Goal: Find contact information: Find contact information

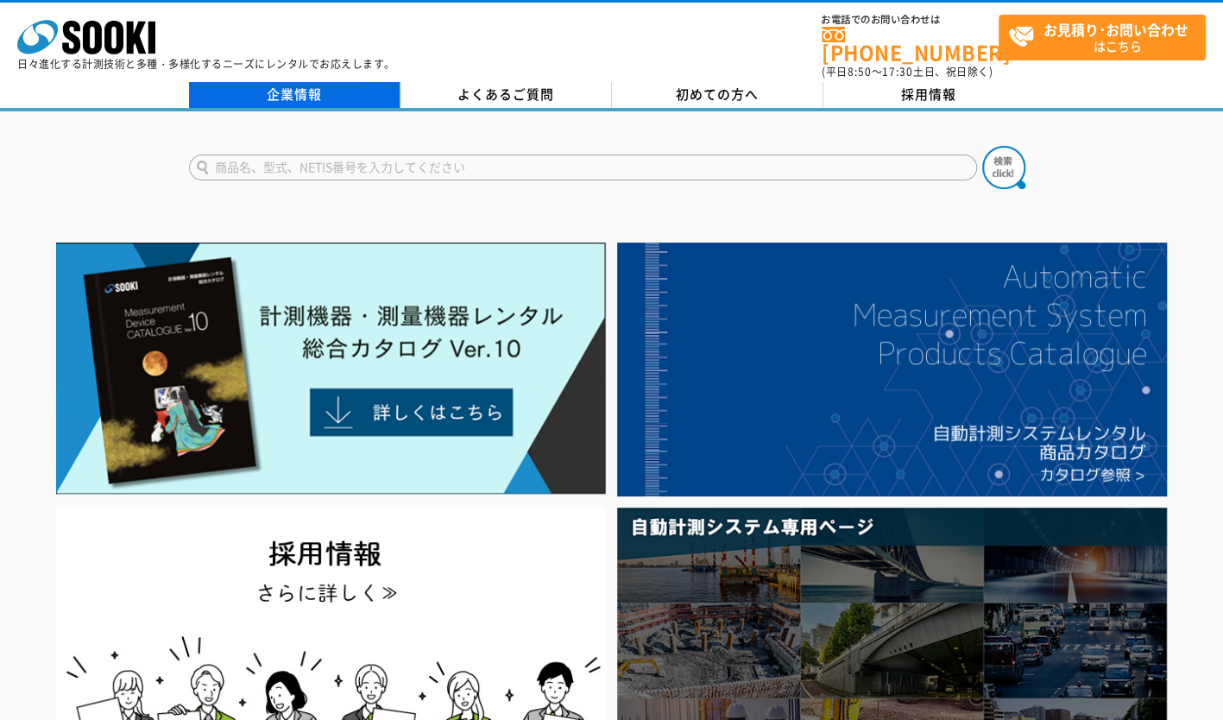
click at [299, 86] on link "企業情報" at bounding box center [294, 95] width 211 height 26
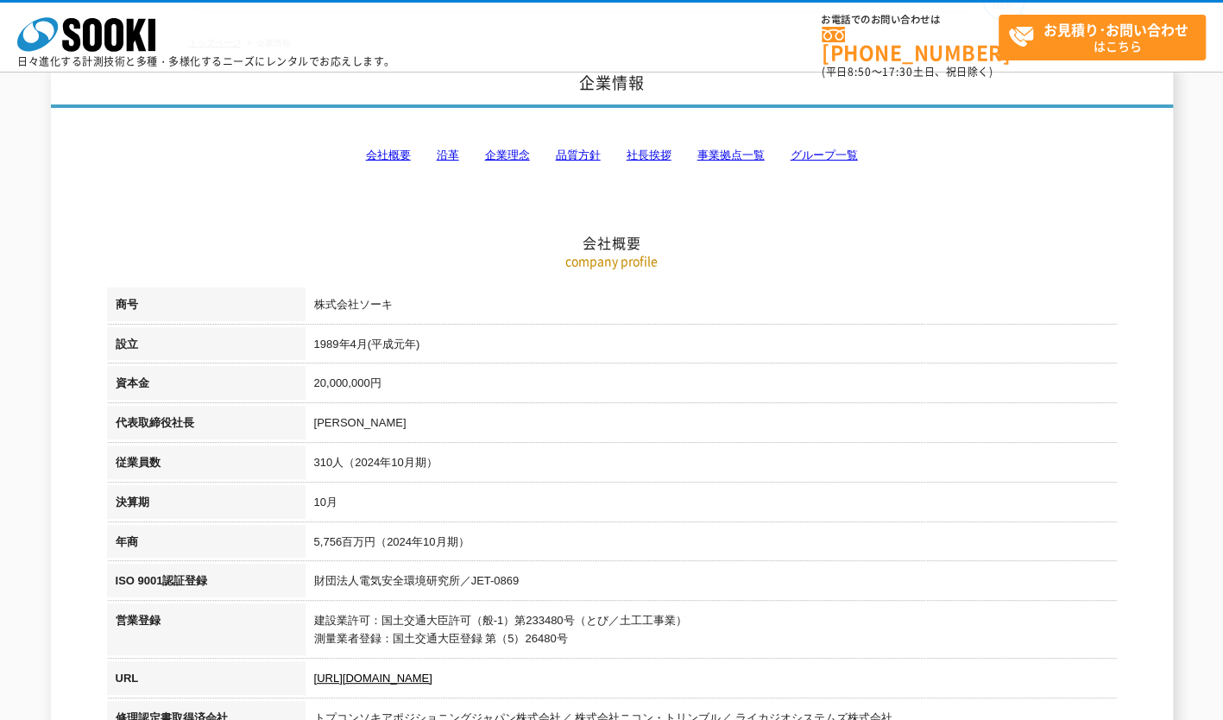
scroll to position [86, 0]
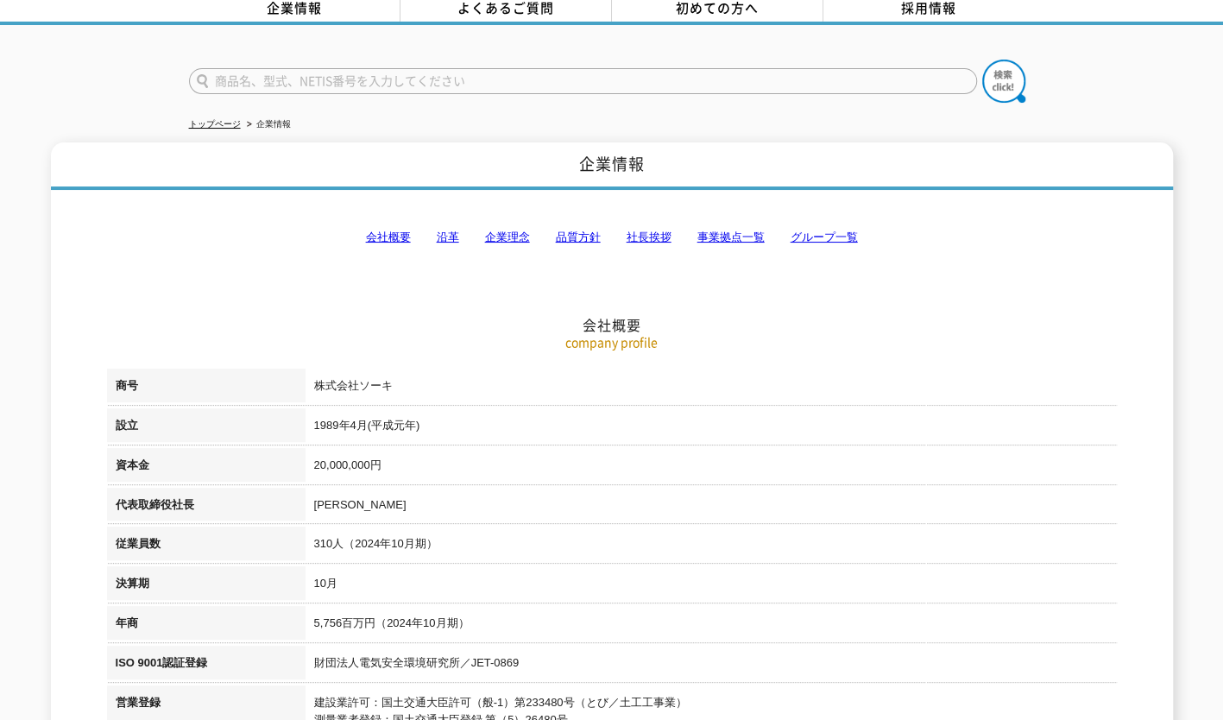
click at [741, 230] on link "事業拠点一覧" at bounding box center [730, 236] width 67 height 13
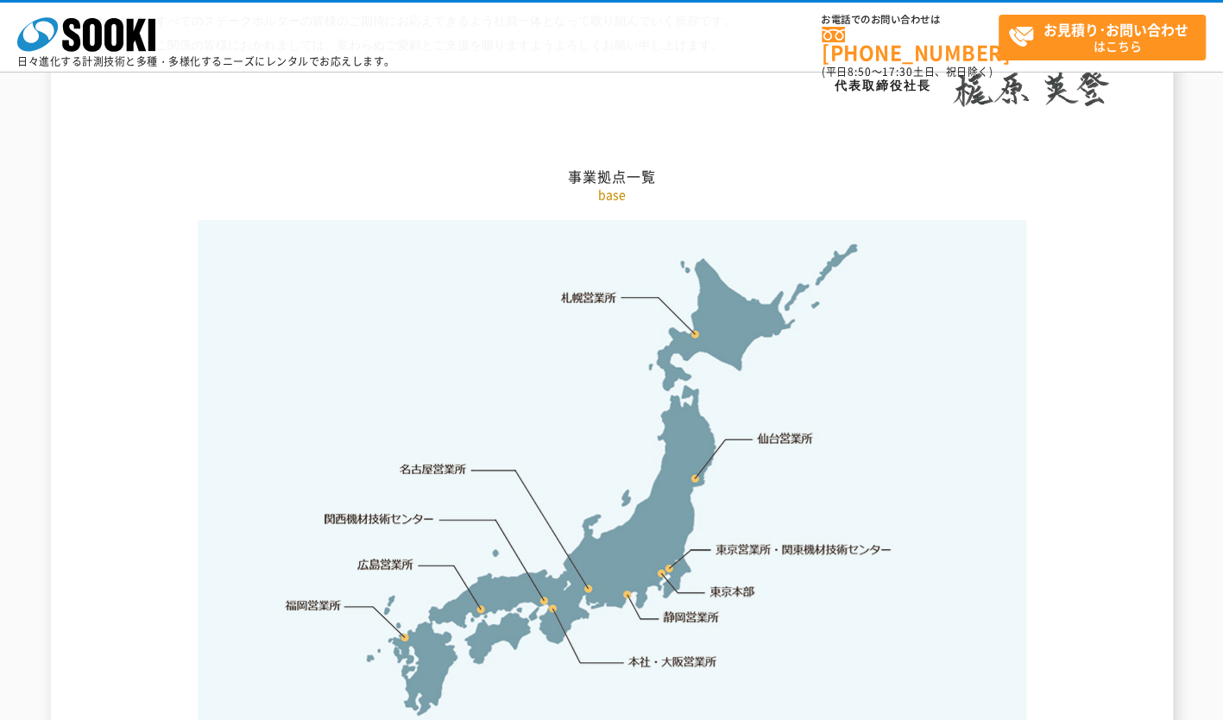
scroll to position [3464, 0]
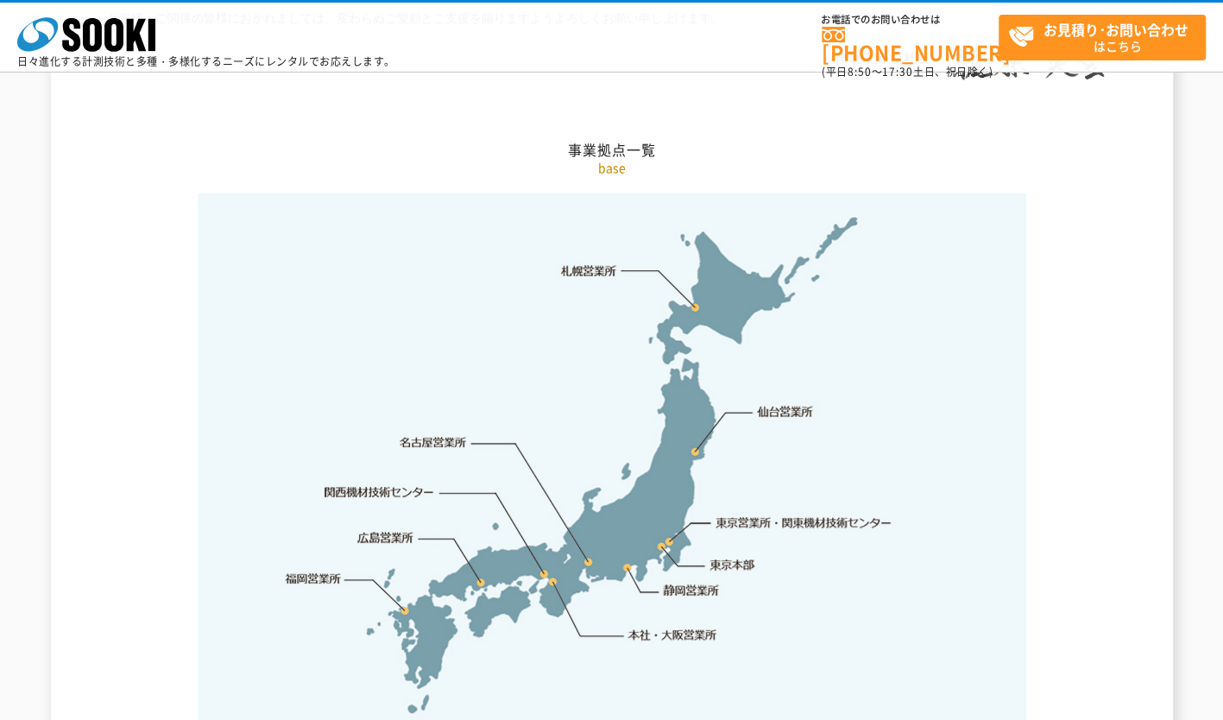
click at [769, 513] on link "東京営業所・関東機材技術センター" at bounding box center [804, 521] width 177 height 17
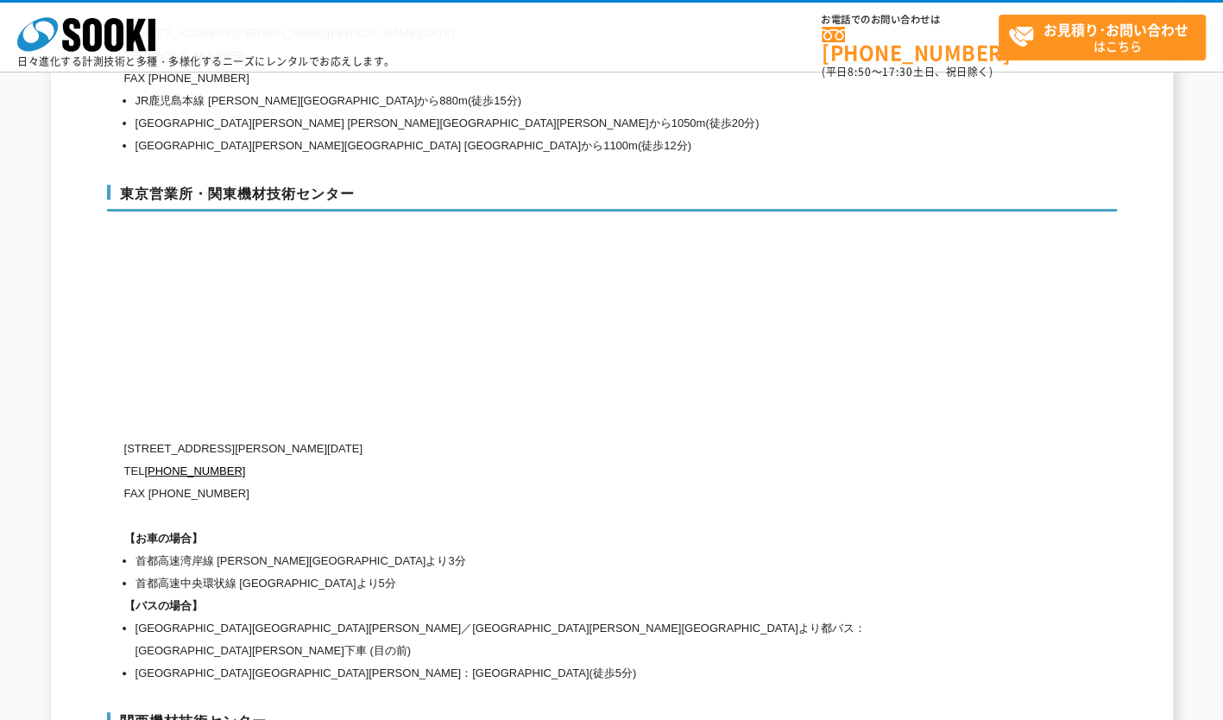
scroll to position [7200, 0]
